Goal: Task Accomplishment & Management: Manage account settings

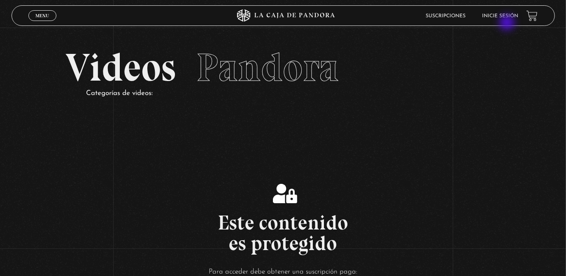
click at [505, 21] on li "Inicie sesión" at bounding box center [500, 15] width 36 height 13
click at [505, 12] on li "Inicie sesión" at bounding box center [500, 15] width 36 height 13
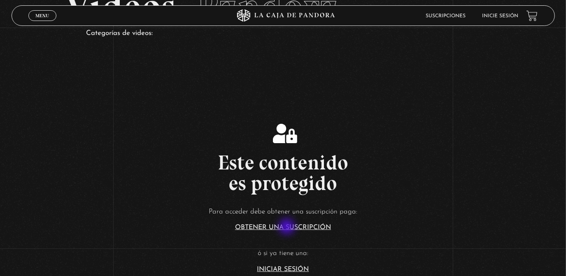
scroll to position [75, 0]
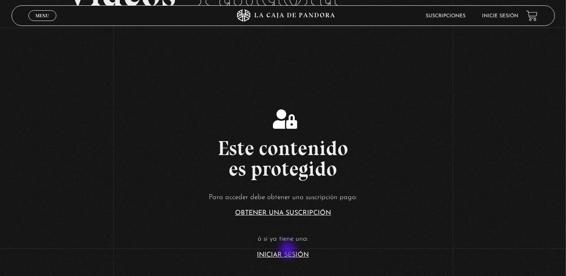
click at [288, 257] on link "Iniciar Sesión" at bounding box center [283, 255] width 52 height 7
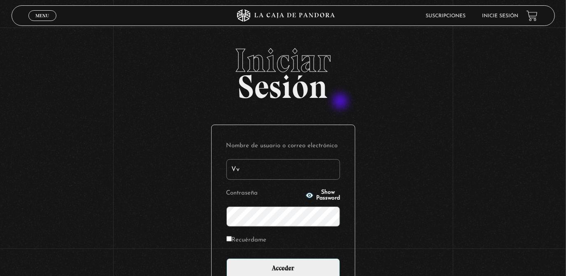
type input "V"
type input "valecollado.95@gmail.com"
click at [227, 259] on input "Acceder" at bounding box center [284, 269] width 114 height 21
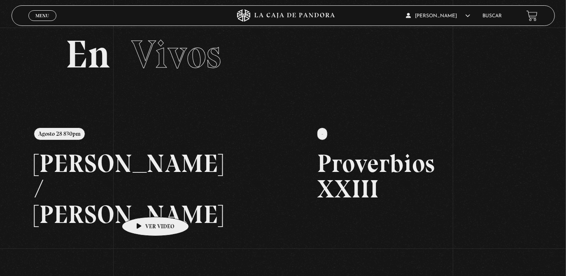
scroll to position [62, 0]
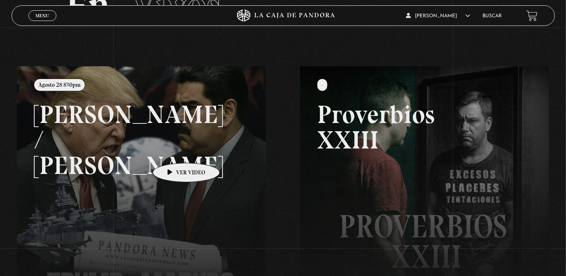
click at [173, 151] on link at bounding box center [300, 204] width 566 height 276
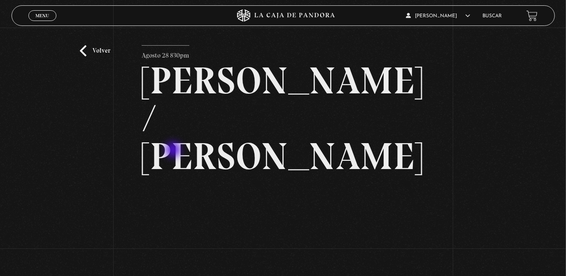
scroll to position [25, 0]
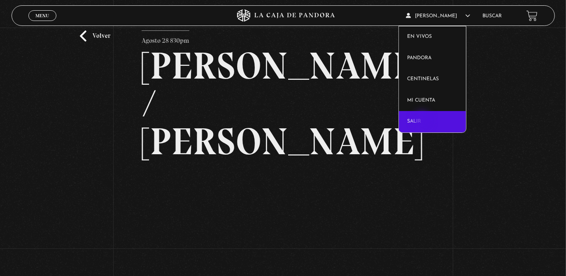
click at [423, 120] on link "Salir" at bounding box center [432, 121] width 67 height 21
